Goal: Navigation & Orientation: Understand site structure

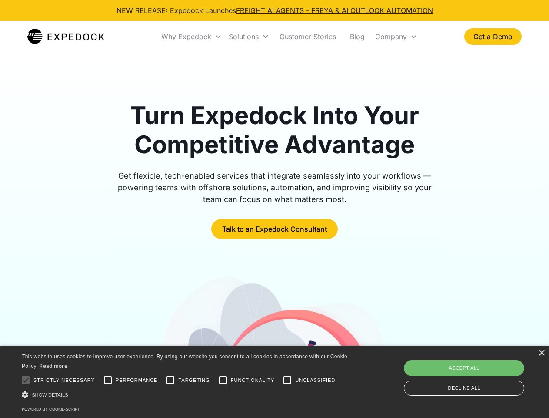
click at [192, 37] on div "Why Expedock" at bounding box center [186, 36] width 50 height 9
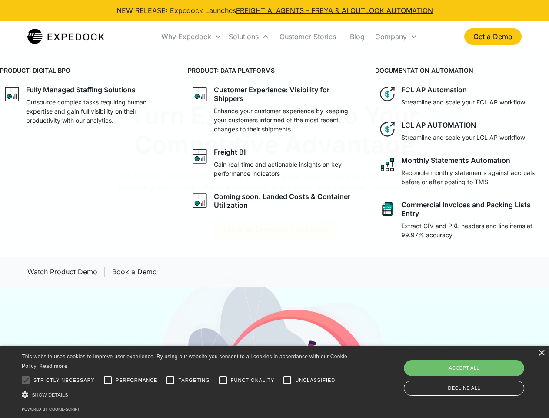
click at [249, 37] on div "Solutions" at bounding box center [244, 36] width 30 height 9
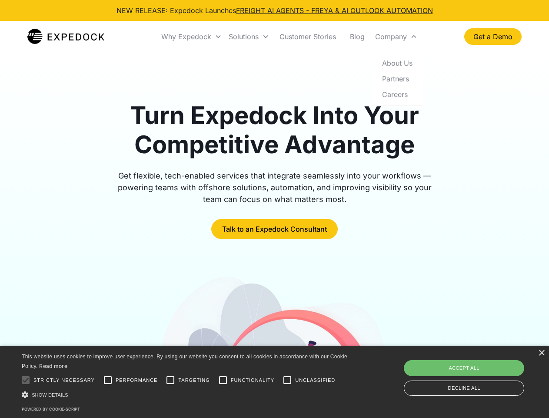
click at [396, 37] on div "Company" at bounding box center [391, 36] width 32 height 9
click at [26, 380] on div at bounding box center [25, 379] width 17 height 17
click at [108, 380] on input "Performance" at bounding box center [107, 379] width 17 height 17
checkbox input "true"
click at [170, 380] on input "Targeting" at bounding box center [170, 379] width 17 height 17
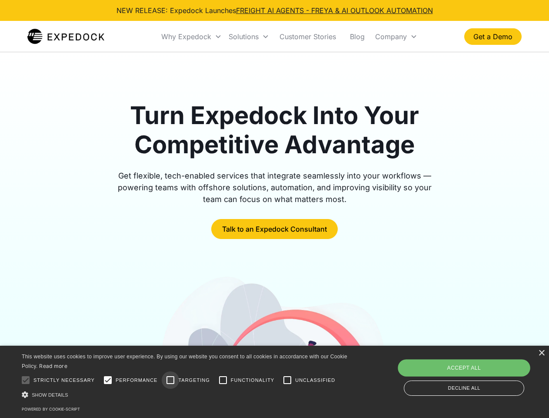
checkbox input "true"
click at [223, 380] on input "Functionality" at bounding box center [222, 379] width 17 height 17
checkbox input "true"
click at [287, 380] on input "Unclassified" at bounding box center [287, 379] width 17 height 17
checkbox input "true"
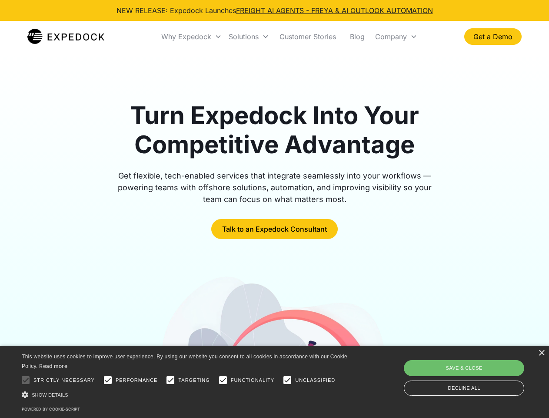
click at [186, 394] on div "Show details Hide details" at bounding box center [186, 394] width 329 height 9
